Goal: Task Accomplishment & Management: Manage account settings

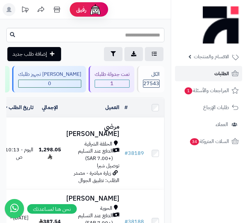
click at [204, 71] on link "الطلبات" at bounding box center [208, 73] width 67 height 15
click at [213, 75] on link "الطلبات" at bounding box center [208, 73] width 67 height 15
click at [219, 73] on span "الطلبات" at bounding box center [221, 73] width 15 height 9
click at [210, 73] on link "الطلبات" at bounding box center [208, 73] width 67 height 15
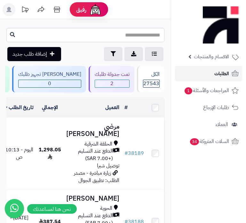
click at [204, 74] on link "الطلبات" at bounding box center [208, 73] width 67 height 15
click at [191, 75] on link "الطلبات" at bounding box center [208, 73] width 67 height 15
click at [213, 70] on link "الطلبات" at bounding box center [208, 73] width 67 height 15
click at [208, 72] on link "الطلبات" at bounding box center [208, 73] width 67 height 15
click at [213, 76] on link "الطلبات" at bounding box center [208, 73] width 67 height 15
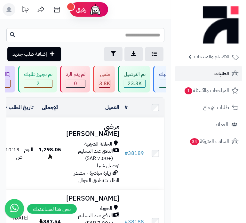
click at [203, 74] on link "الطلبات" at bounding box center [208, 73] width 67 height 15
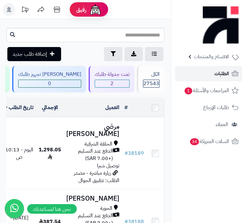
click at [212, 75] on link "الطلبات" at bounding box center [208, 73] width 67 height 15
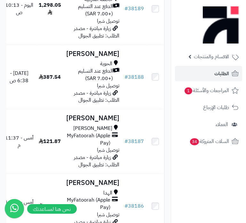
scroll to position [145, 0]
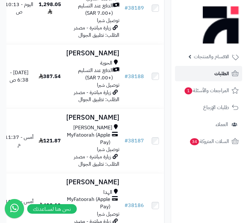
click at [218, 73] on span "الطلبات" at bounding box center [221, 73] width 15 height 9
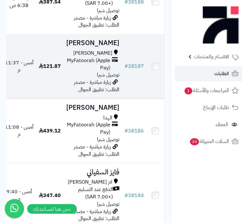
scroll to position [232, 0]
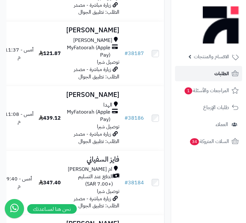
click at [222, 76] on span "الطلبات" at bounding box center [221, 73] width 15 height 9
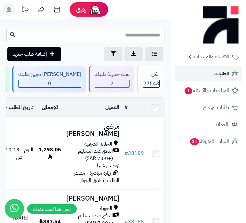
click at [215, 73] on span "الطلبات" at bounding box center [221, 73] width 15 height 9
click at [224, 78] on link "الطلبات" at bounding box center [208, 73] width 67 height 15
click at [222, 73] on span "الطلبات" at bounding box center [221, 73] width 15 height 9
click at [218, 75] on span "الطلبات" at bounding box center [221, 73] width 15 height 9
click at [223, 75] on span "الطلبات" at bounding box center [221, 73] width 15 height 9
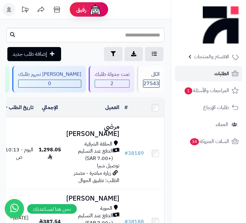
click at [223, 75] on span "الطلبات" at bounding box center [221, 73] width 15 height 9
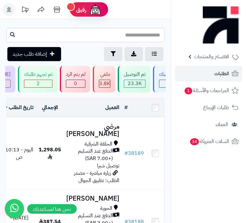
scroll to position [0, -229]
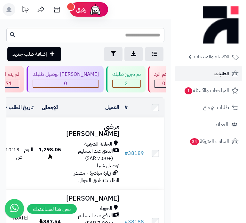
click at [222, 75] on span "الطلبات" at bounding box center [221, 73] width 15 height 9
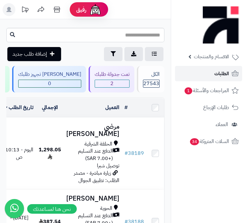
click at [222, 75] on span "الطلبات" at bounding box center [221, 73] width 15 height 9
click at [216, 75] on span "الطلبات" at bounding box center [221, 73] width 15 height 9
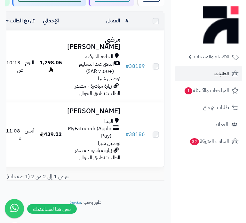
scroll to position [87, 0]
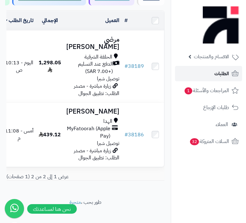
click at [205, 80] on link "الطلبات" at bounding box center [208, 73] width 67 height 15
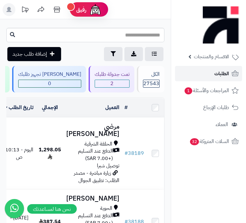
click at [212, 68] on link "الطلبات" at bounding box center [208, 73] width 67 height 15
click at [220, 77] on span "الطلبات" at bounding box center [221, 73] width 15 height 9
click at [225, 71] on span "الطلبات" at bounding box center [221, 73] width 15 height 9
click at [224, 68] on link "الطلبات" at bounding box center [208, 73] width 67 height 15
click at [222, 74] on span "الطلبات" at bounding box center [221, 73] width 15 height 9
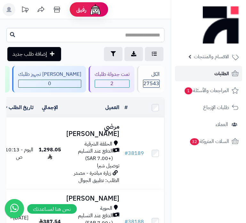
click at [200, 74] on link "الطلبات" at bounding box center [208, 73] width 67 height 15
click at [189, 74] on link "الطلبات" at bounding box center [208, 73] width 67 height 15
click at [192, 75] on link "الطلبات" at bounding box center [208, 73] width 67 height 15
click link "الطلبات"
click at [203, 73] on link "الطلبات" at bounding box center [208, 73] width 67 height 15
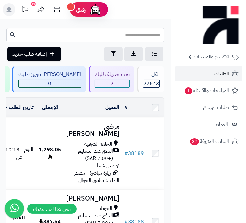
scroll to position [0, -140]
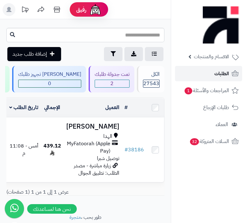
click at [215, 76] on span "الطلبات" at bounding box center [221, 73] width 15 height 9
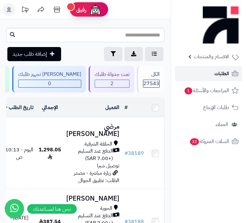
click at [213, 70] on link "الطلبات" at bounding box center [208, 73] width 67 height 15
click at [214, 74] on span "الطلبات" at bounding box center [221, 73] width 15 height 9
click at [227, 69] on span "الطلبات" at bounding box center [221, 73] width 15 height 9
click at [217, 74] on span "الطلبات" at bounding box center [221, 73] width 15 height 9
click at [214, 73] on link "الطلبات" at bounding box center [208, 73] width 67 height 15
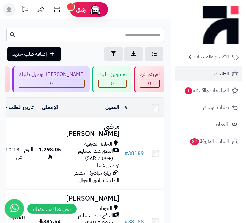
scroll to position [0, -229]
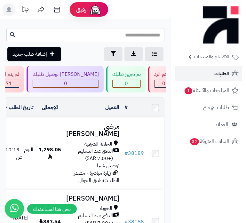
click at [206, 78] on link "الطلبات" at bounding box center [208, 73] width 67 height 15
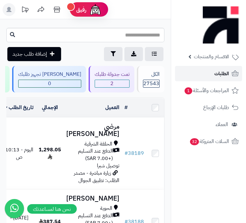
click at [216, 73] on span "الطلبات" at bounding box center [221, 73] width 15 height 9
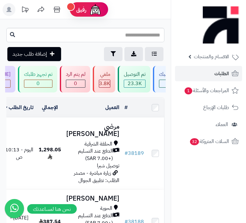
scroll to position [0, -229]
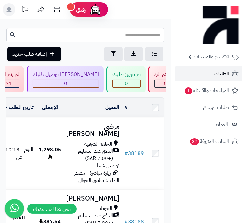
click at [223, 70] on span "الطلبات" at bounding box center [221, 73] width 15 height 9
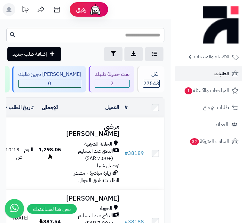
click at [223, 78] on span "الطلبات" at bounding box center [221, 73] width 15 height 9
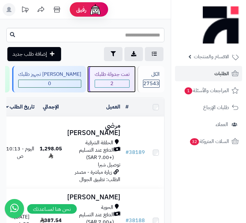
click at [113, 84] on span "2" at bounding box center [112, 83] width 34 height 7
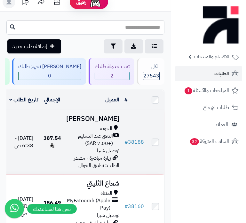
scroll to position [7, 0]
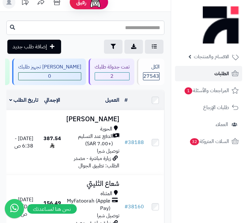
click at [216, 75] on span "الطلبات" at bounding box center [221, 73] width 15 height 9
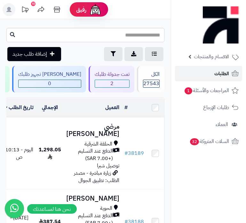
click at [209, 73] on link "الطلبات" at bounding box center [208, 73] width 67 height 15
click at [210, 73] on link "الطلبات" at bounding box center [208, 73] width 67 height 15
click at [221, 79] on link "الطلبات" at bounding box center [208, 73] width 67 height 15
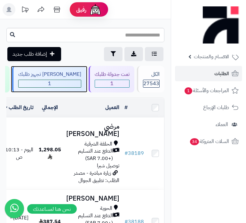
click at [68, 85] on span "1" at bounding box center [50, 83] width 62 height 7
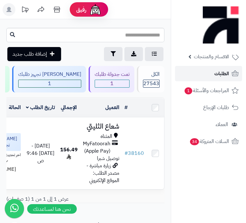
click at [214, 70] on span "الطلبات" at bounding box center [221, 73] width 15 height 9
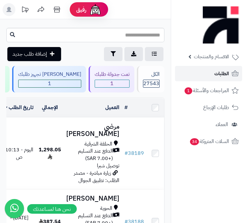
click at [222, 73] on span "الطلبات" at bounding box center [221, 73] width 15 height 9
click at [209, 75] on link "الطلبات" at bounding box center [208, 73] width 67 height 15
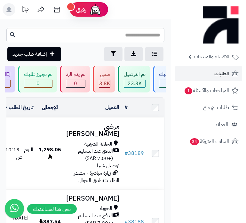
click at [223, 75] on span "الطلبات" at bounding box center [221, 73] width 15 height 9
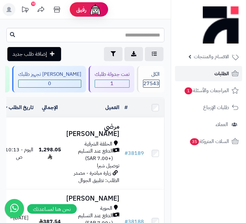
click at [214, 73] on span "الطلبات" at bounding box center [221, 73] width 15 height 9
click at [220, 72] on span "الطلبات" at bounding box center [221, 73] width 15 height 9
click at [230, 70] on link "الطلبات" at bounding box center [208, 73] width 67 height 15
click at [227, 74] on span "الطلبات" at bounding box center [221, 73] width 15 height 9
click at [229, 76] on link "الطلبات" at bounding box center [208, 73] width 67 height 15
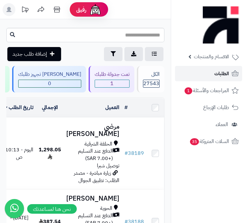
click at [229, 76] on link "الطلبات" at bounding box center [208, 73] width 67 height 15
click at [221, 70] on span "الطلبات" at bounding box center [221, 73] width 15 height 9
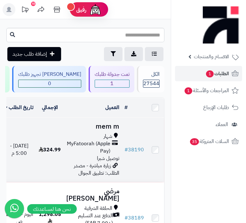
click at [98, 153] on span "MyFatoorah (Apple Pay)" at bounding box center [88, 147] width 44 height 15
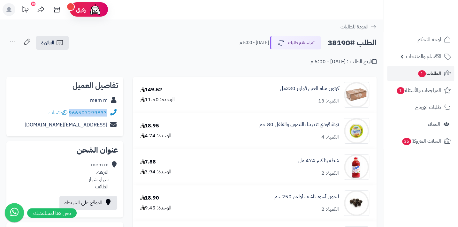
drag, startPoint x: 70, startPoint y: 112, endPoint x: 109, endPoint y: 112, distance: 39.0
click at [109, 112] on div "966507299833 واتساب" at bounding box center [65, 113] width 107 height 12
copy div "966507299833"
click at [245, 74] on span "الطلبات 1" at bounding box center [430, 73] width 24 height 9
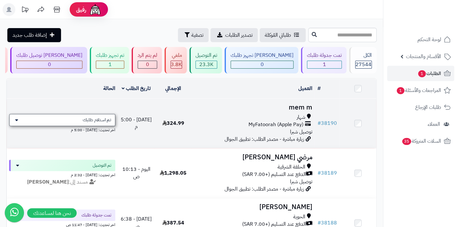
click at [94, 123] on span "تم استلام طلبك" at bounding box center [97, 120] width 28 height 6
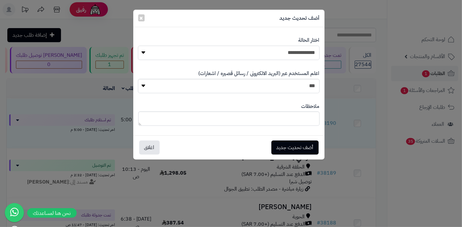
click at [265, 58] on select "**********" at bounding box center [229, 53] width 182 height 14
select select "*"
click at [138, 46] on select "**********" at bounding box center [229, 53] width 182 height 14
click at [250, 122] on textarea at bounding box center [229, 119] width 182 height 14
type textarea "****"
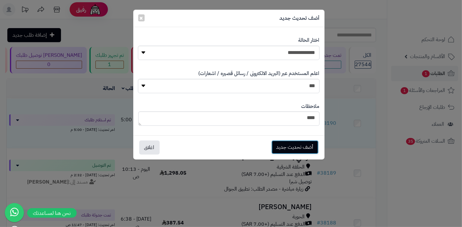
click at [284, 145] on button "أضف تحديث جديد" at bounding box center [295, 147] width 47 height 14
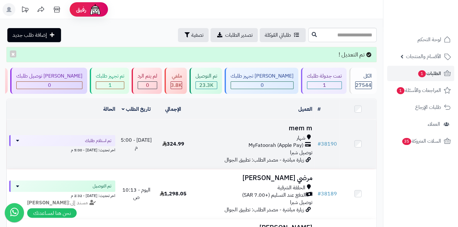
click at [284, 138] on div "شهار" at bounding box center [253, 138] width 118 height 7
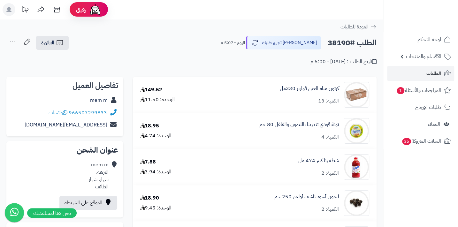
click at [10, 42] on icon at bounding box center [12, 41] width 13 height 13
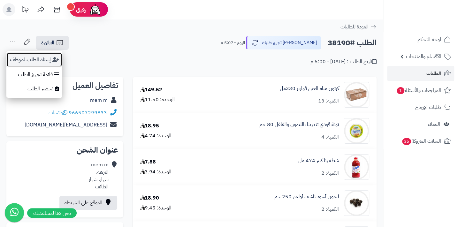
click at [42, 62] on button "إسناد الطلب لموظف" at bounding box center [34, 59] width 56 height 15
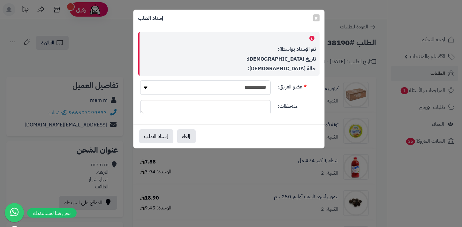
click at [262, 92] on select "**********" at bounding box center [205, 88] width 130 height 14
select select "**"
click at [140, 81] on select "**********" at bounding box center [205, 88] width 130 height 14
click at [150, 136] on button "إسناد الطلب" at bounding box center [156, 136] width 34 height 14
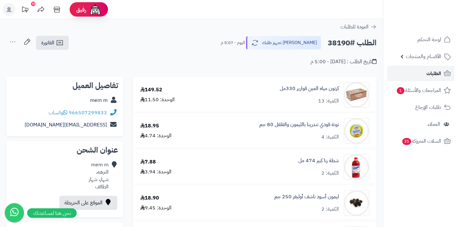
click at [428, 72] on span "الطلبات" at bounding box center [434, 73] width 15 height 9
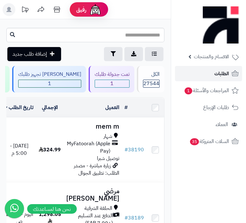
click at [225, 74] on span "الطلبات" at bounding box center [221, 73] width 15 height 9
click at [214, 76] on link "الطلبات" at bounding box center [208, 73] width 67 height 15
click at [213, 74] on link "الطلبات" at bounding box center [208, 73] width 67 height 15
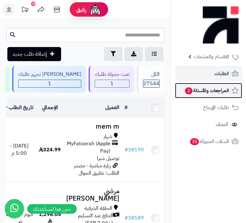
click at [198, 91] on span "المراجعات والأسئلة 2" at bounding box center [206, 90] width 45 height 9
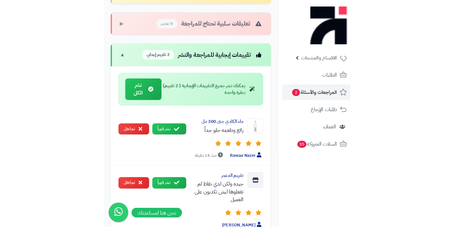
scroll to position [237, 0]
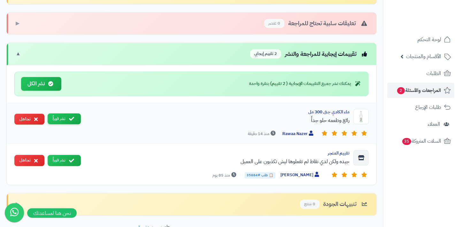
click at [70, 120] on icon at bounding box center [71, 118] width 5 height 5
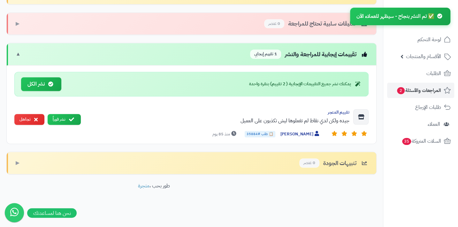
scroll to position [235, 0]
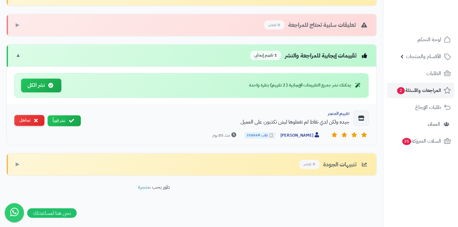
click at [25, 120] on button "تجاهل" at bounding box center [29, 120] width 30 height 11
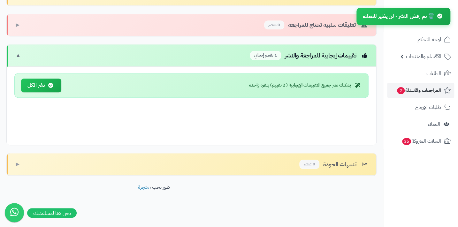
scroll to position [195, 0]
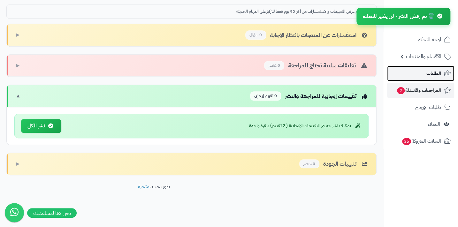
click at [245, 72] on link "الطلبات" at bounding box center [420, 73] width 67 height 15
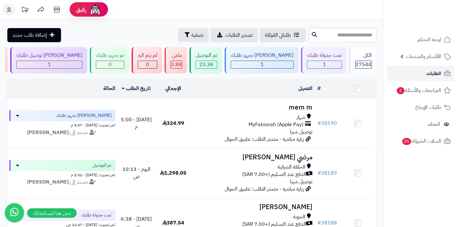
click at [419, 72] on link "الطلبات" at bounding box center [420, 73] width 67 height 15
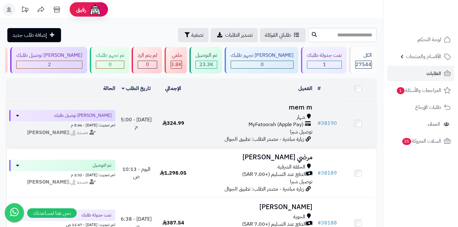
click at [296, 128] on span "MyFatoorah (Apple Pay)" at bounding box center [275, 124] width 55 height 7
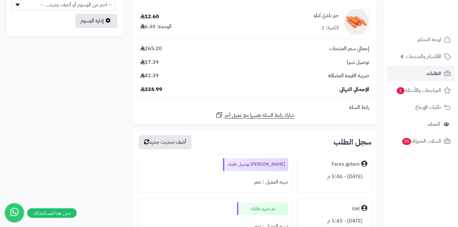
scroll to position [431, 0]
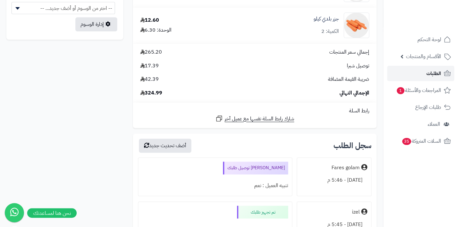
click at [436, 74] on span "الطلبات" at bounding box center [434, 73] width 15 height 9
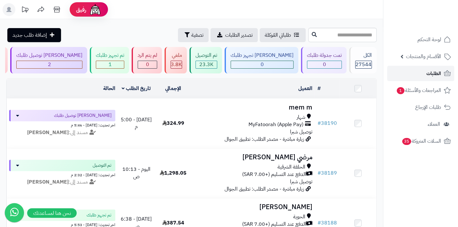
click at [441, 74] on link "الطلبات" at bounding box center [420, 73] width 67 height 15
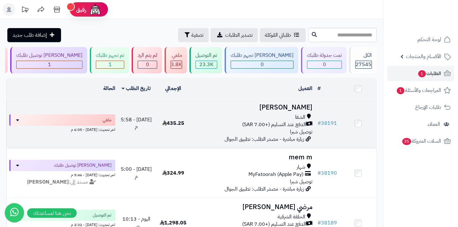
click at [273, 124] on span "الدفع عند التسليم (+7.00 SAR)" at bounding box center [274, 124] width 64 height 7
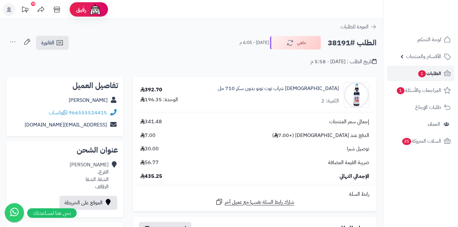
click at [418, 77] on span "الطلبات 1" at bounding box center [430, 73] width 24 height 9
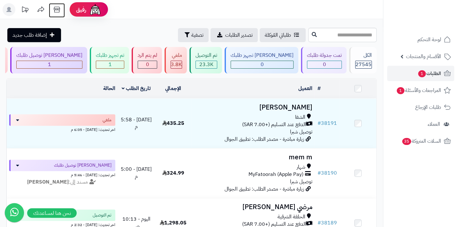
click at [60, 9] on icon at bounding box center [56, 9] width 13 height 13
click at [409, 74] on link "الطلبات 1" at bounding box center [420, 73] width 67 height 15
click at [425, 76] on link "الطلبات" at bounding box center [420, 73] width 67 height 15
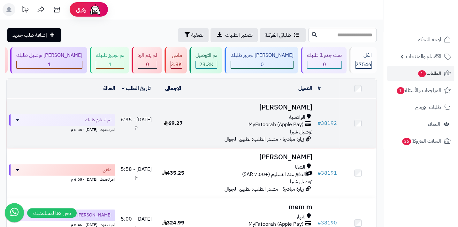
click at [290, 128] on span "MyFatoorah (Apple Pay)" at bounding box center [275, 124] width 55 height 7
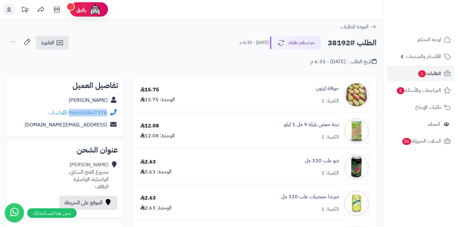
drag, startPoint x: 70, startPoint y: 112, endPoint x: 109, endPoint y: 110, distance: 39.0
click at [109, 110] on div "966508847178 واتساب" at bounding box center [65, 113] width 107 height 12
drag, startPoint x: 109, startPoint y: 110, endPoint x: 100, endPoint y: 112, distance: 8.7
copy div "966508847178"
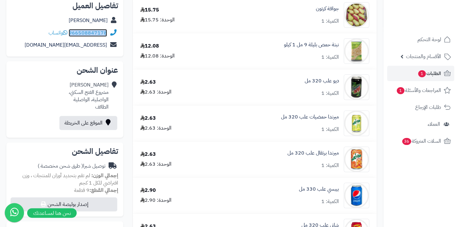
scroll to position [51, 0]
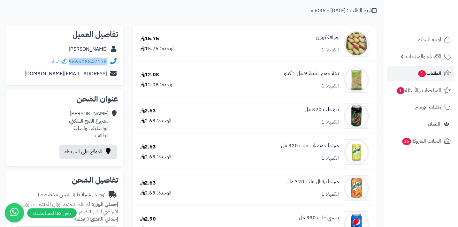
click at [436, 75] on span "الطلبات 1" at bounding box center [430, 73] width 24 height 9
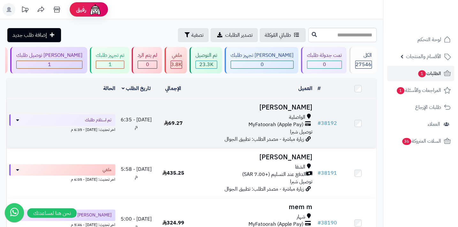
click at [292, 115] on td "علوة المالكي الواصلية MyFatoorah (Apple Pay) توصيل شبرا زيارة مباشرة - مصدر الط…" at bounding box center [253, 124] width 123 height 50
click at [279, 121] on div "الواصلية" at bounding box center [253, 117] width 118 height 7
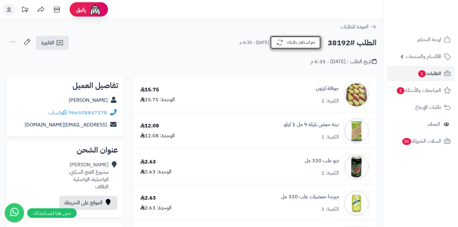
click at [287, 43] on button "تم استلام طلبك" at bounding box center [295, 42] width 51 height 13
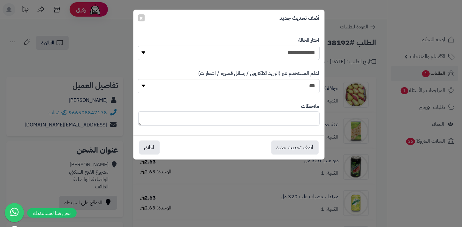
click at [265, 55] on select "**********" at bounding box center [229, 53] width 182 height 14
select select "*"
click at [138, 46] on select "**********" at bounding box center [229, 53] width 182 height 14
click at [296, 150] on button "أضف تحديث جديد" at bounding box center [295, 147] width 47 height 14
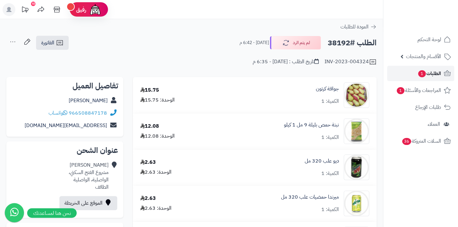
click at [414, 74] on link "الطلبات 1" at bounding box center [420, 73] width 67 height 15
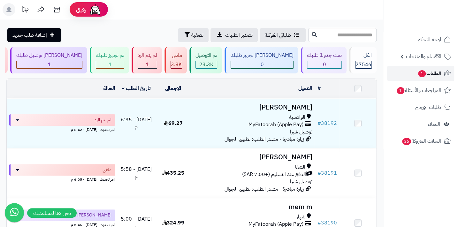
click at [404, 76] on link "الطلبات 1" at bounding box center [420, 73] width 67 height 15
click at [433, 68] on link "الطلبات 1" at bounding box center [420, 73] width 67 height 15
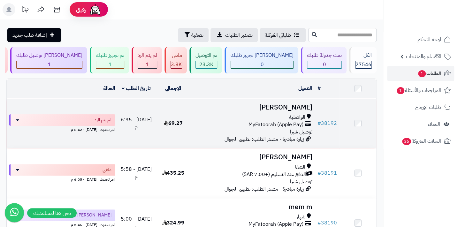
click at [272, 128] on span "MyFatoorah (Apple Pay)" at bounding box center [275, 124] width 55 height 7
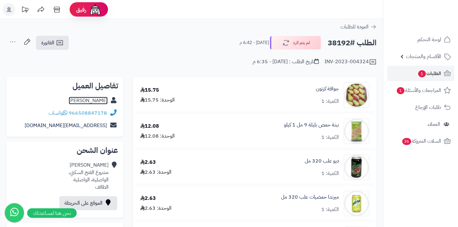
click at [90, 98] on link "علوة المالكي" at bounding box center [88, 101] width 39 height 8
click at [7, 9] on rect at bounding box center [9, 9] width 13 height 13
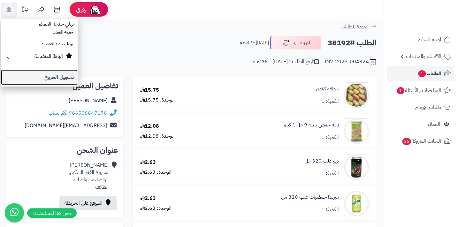
click at [48, 78] on link "تسجيل الخروج" at bounding box center [39, 77] width 77 height 15
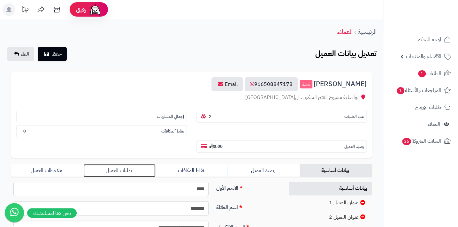
click at [122, 164] on link "طلبات العميل" at bounding box center [119, 170] width 72 height 13
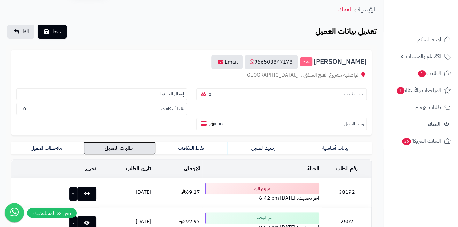
scroll to position [58, 0]
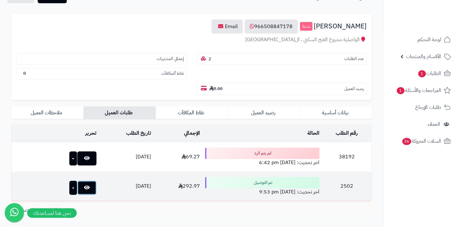
click at [78, 181] on link at bounding box center [86, 188] width 19 height 14
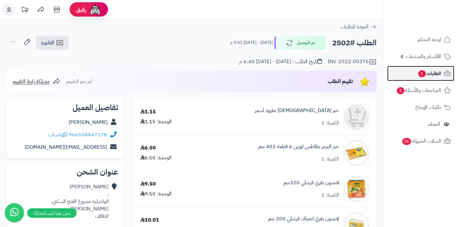
click at [440, 75] on span "الطلبات 1" at bounding box center [430, 73] width 24 height 9
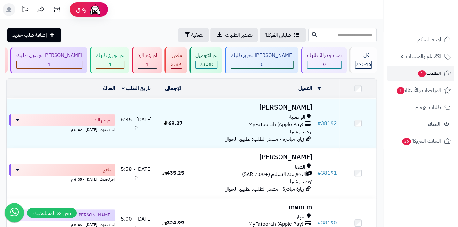
click at [428, 73] on span "الطلبات 1" at bounding box center [430, 73] width 24 height 9
